Goal: Information Seeking & Learning: Find specific fact

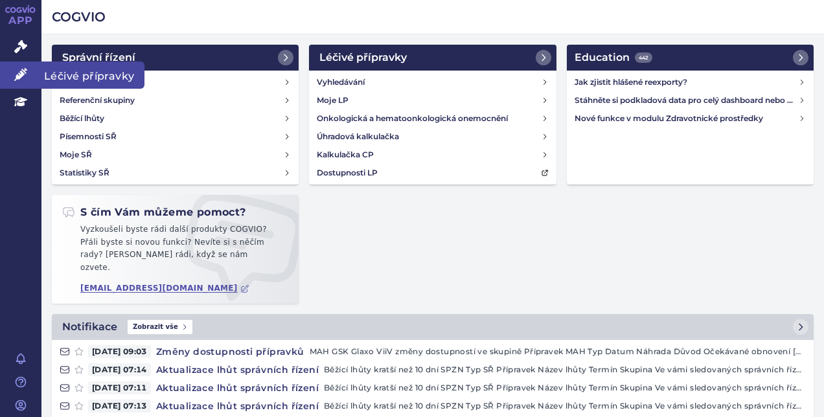
click at [4, 74] on link "Léčivé přípravky" at bounding box center [20, 75] width 41 height 27
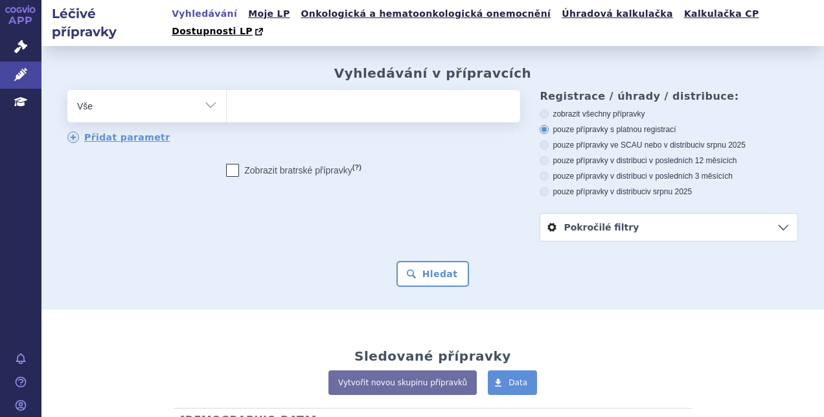
click at [295, 90] on ul at bounding box center [372, 103] width 290 height 27
click at [227, 89] on select at bounding box center [226, 105] width 1 height 32
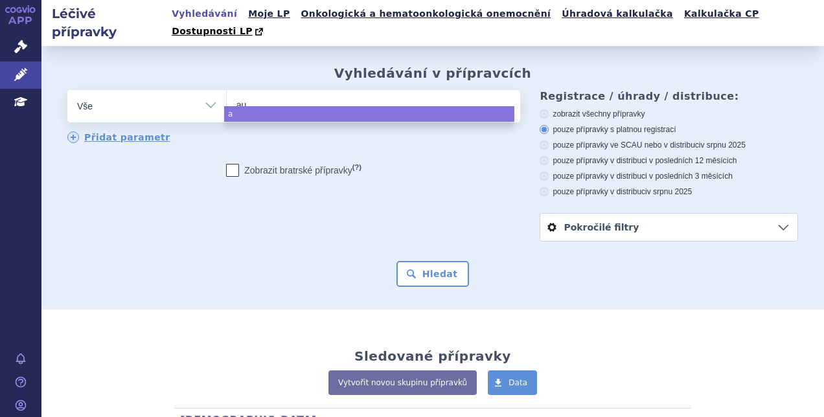
type input "aug"
type input "augme"
type input "augmenti"
type input "[MEDICAL_DATA]"
select select "[MEDICAL_DATA]"
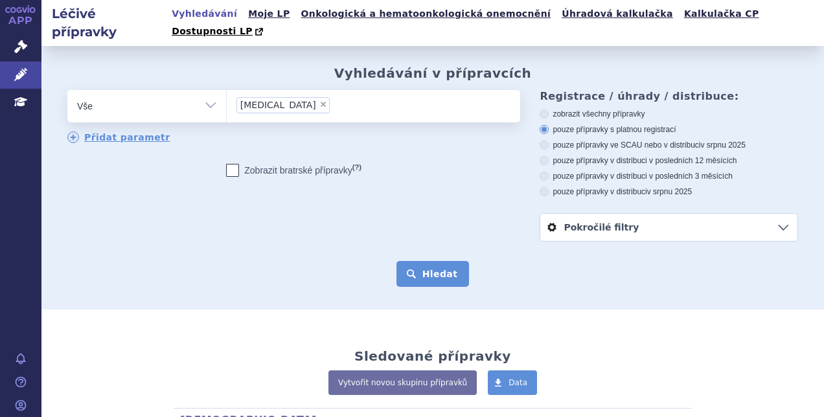
click at [425, 261] on button "Hledat" at bounding box center [433, 274] width 73 height 26
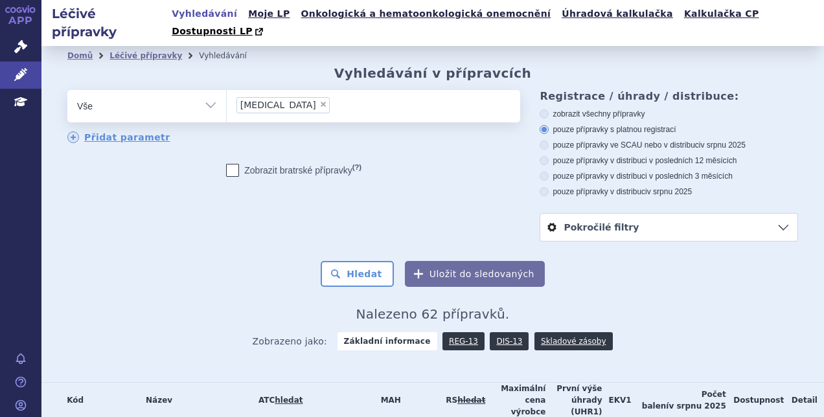
click at [580, 156] on label "pouze přípravky v distribuci v posledních 12 měsících" at bounding box center [669, 161] width 259 height 10
click at [549, 158] on input "pouze přípravky v distribuci v posledních 12 měsících" at bounding box center [545, 162] width 8 height 8
radio input "true"
click at [338, 261] on button "Hledat" at bounding box center [357, 274] width 73 height 26
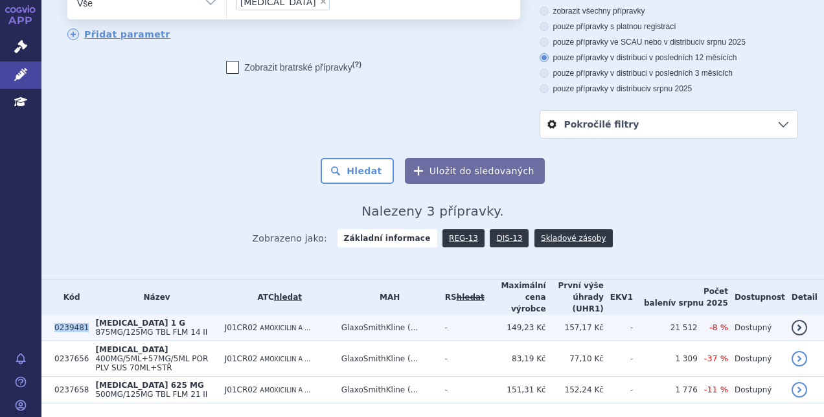
drag, startPoint x: 53, startPoint y: 297, endPoint x: 82, endPoint y: 299, distance: 28.6
click at [82, 315] on td "0239481" at bounding box center [68, 328] width 41 height 27
copy td "0239481"
